Goal: Navigation & Orientation: Find specific page/section

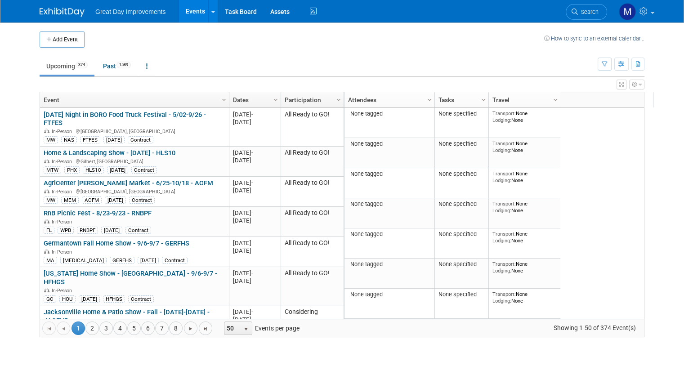
click at [190, 10] on link "Events" at bounding box center [195, 11] width 33 height 22
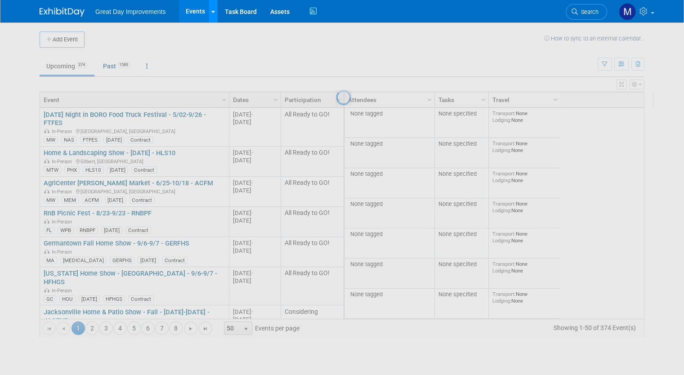
click at [208, 9] on link at bounding box center [212, 11] width 9 height 22
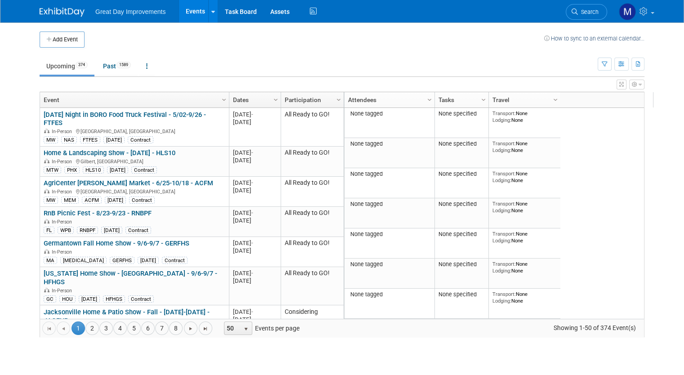
click at [227, 40] on td at bounding box center [315, 39] width 460 height 16
click at [189, 13] on link "Events" at bounding box center [195, 11] width 33 height 22
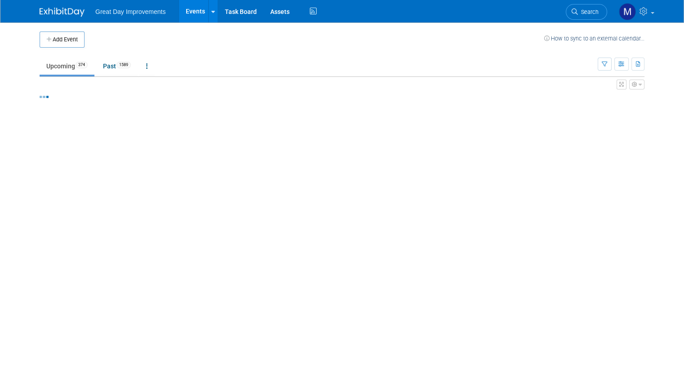
click at [211, 9] on icon at bounding box center [213, 12] width 4 height 6
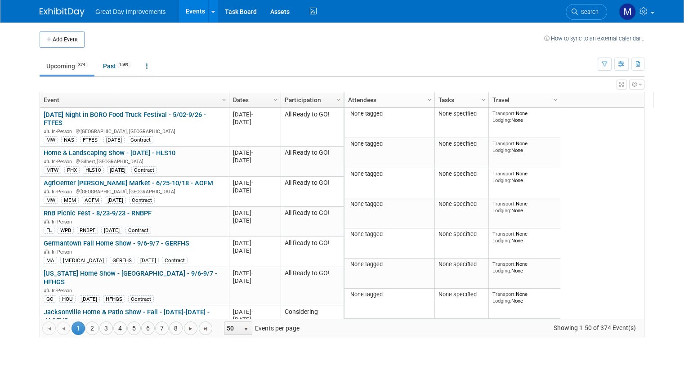
click at [131, 11] on span "Great Day Improvements" at bounding box center [130, 11] width 70 height 7
click at [191, 47] on td at bounding box center [315, 39] width 460 height 16
